Goal: Navigation & Orientation: Find specific page/section

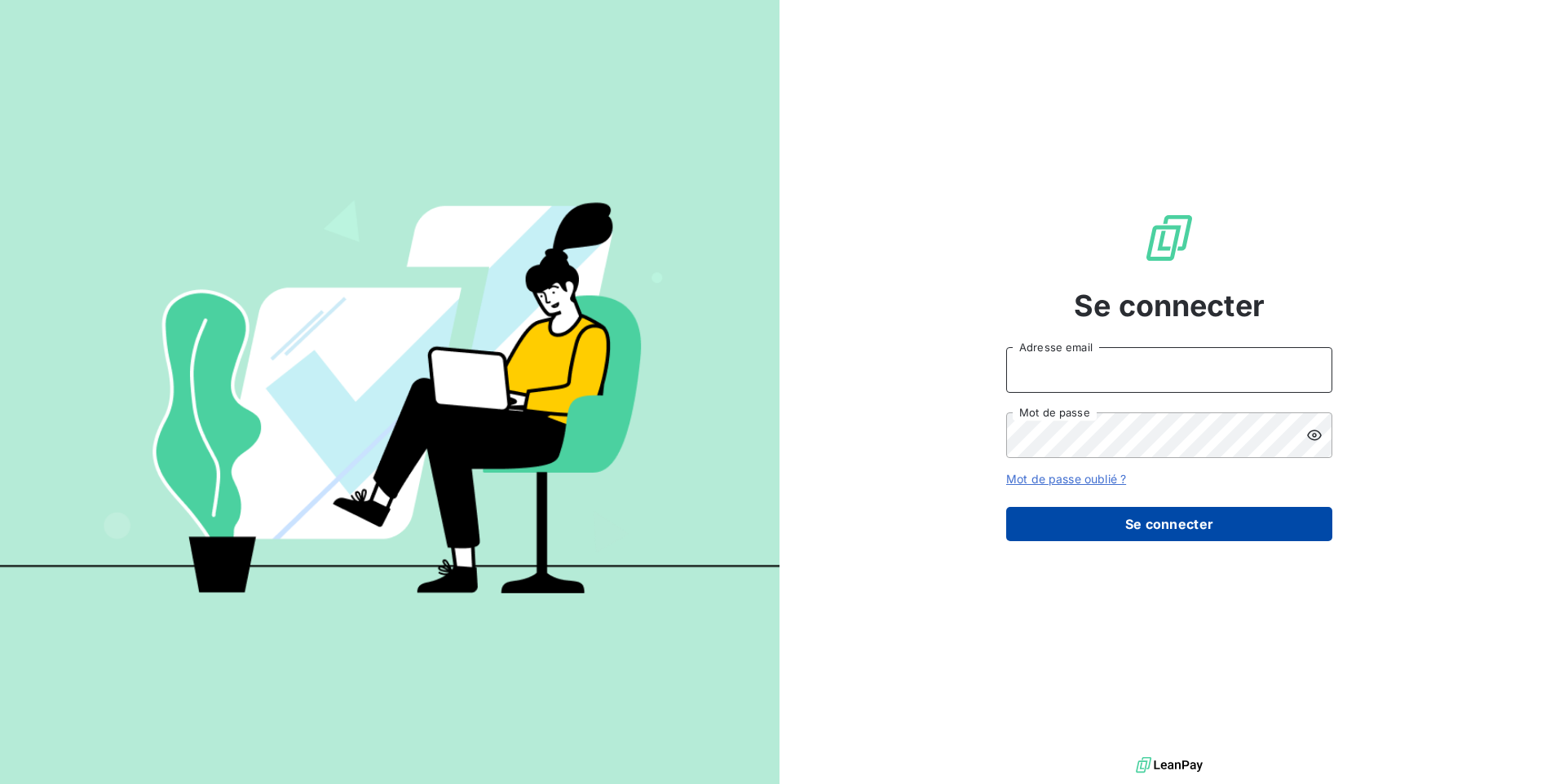
type input "[EMAIL_ADDRESS][DOMAIN_NAME]"
click at [1120, 523] on button "Se connecter" at bounding box center [1169, 524] width 327 height 34
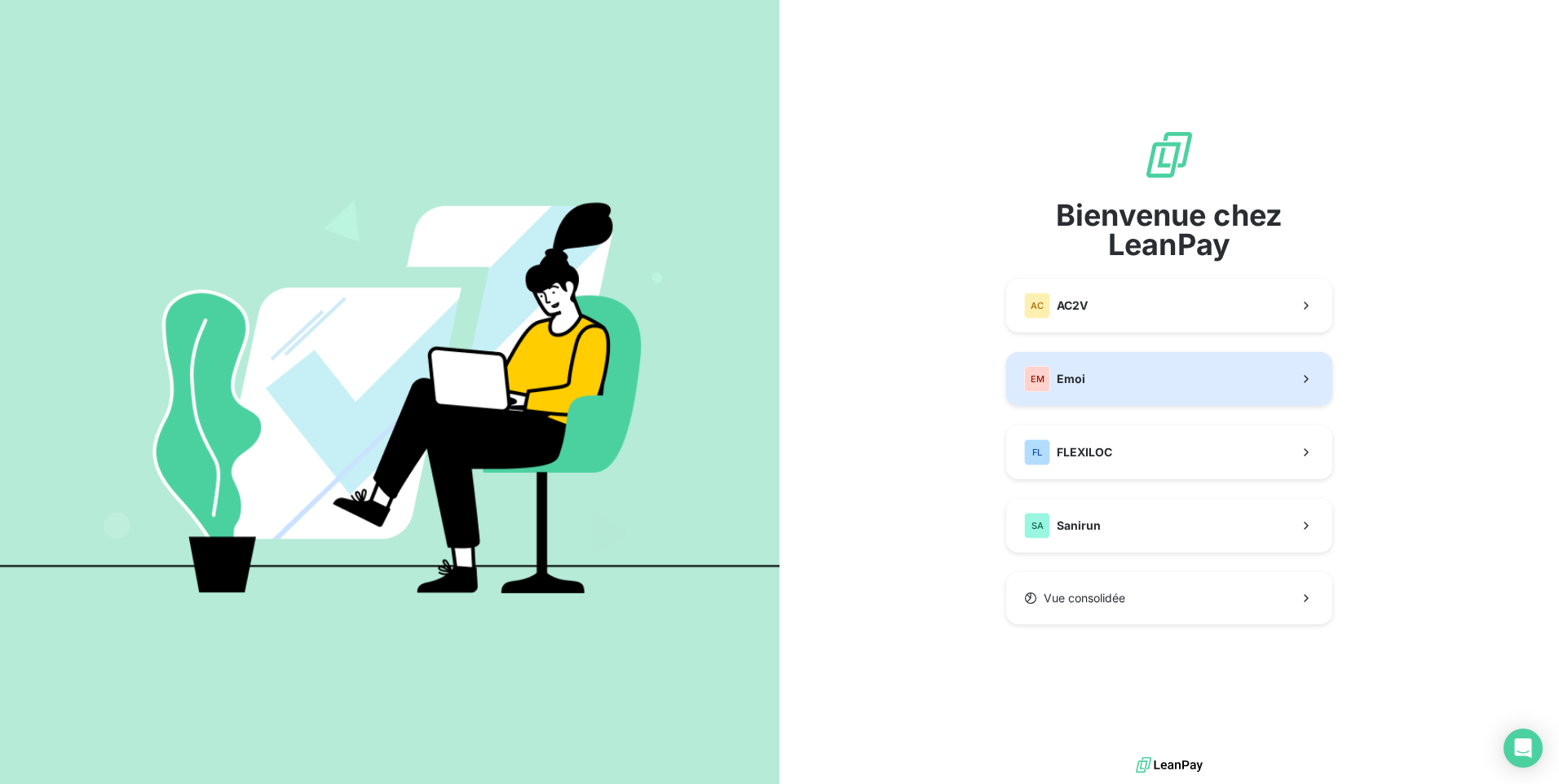
click at [1125, 378] on button "EM Emoi" at bounding box center [1169, 378] width 327 height 53
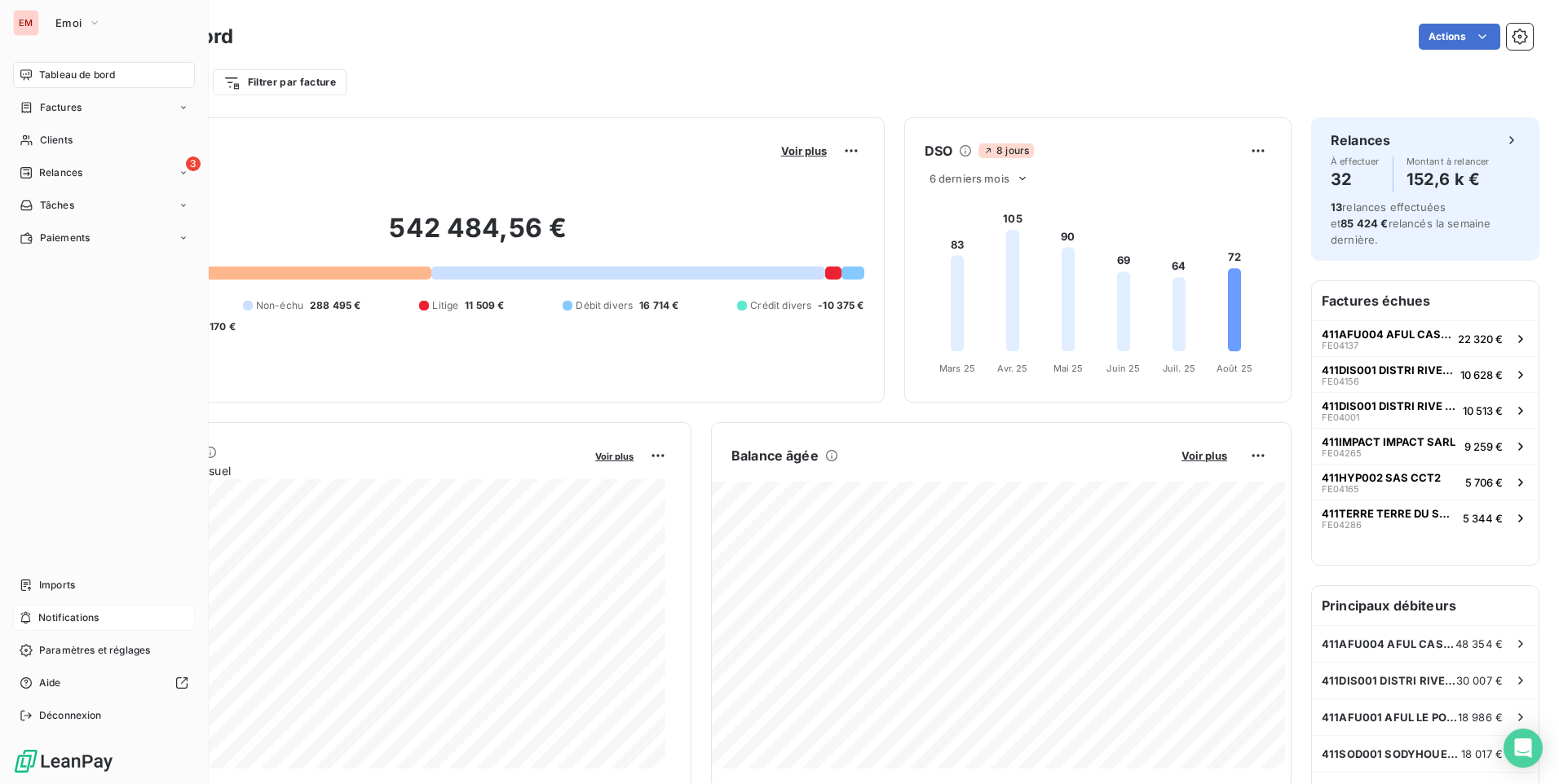
click at [70, 618] on span "Notifications" at bounding box center [68, 617] width 60 height 15
click at [76, 582] on div "Imports" at bounding box center [103, 585] width 182 height 26
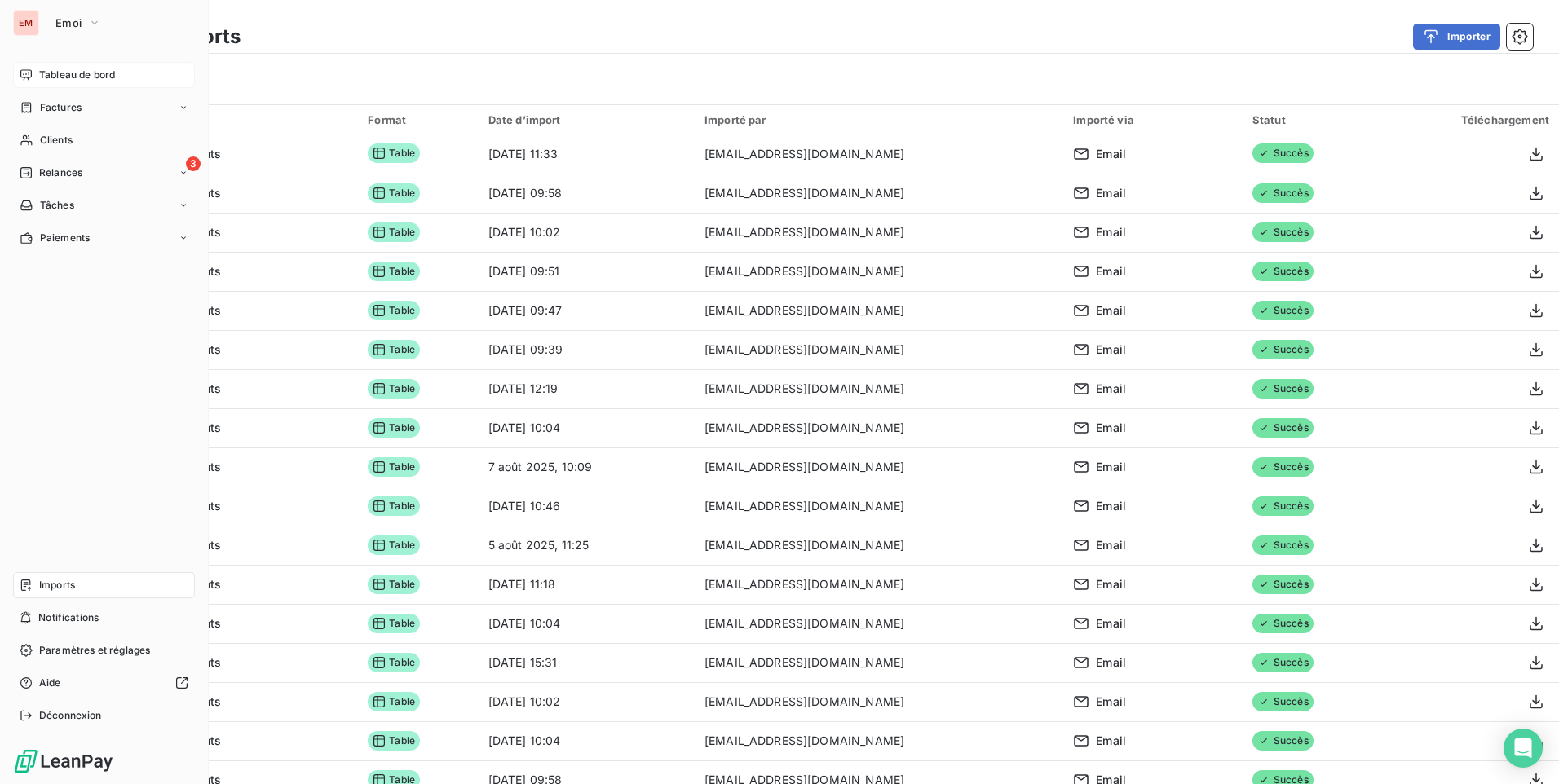
click at [76, 78] on span "Tableau de bord" at bounding box center [77, 75] width 76 height 15
